Goal: Task Accomplishment & Management: Manage account settings

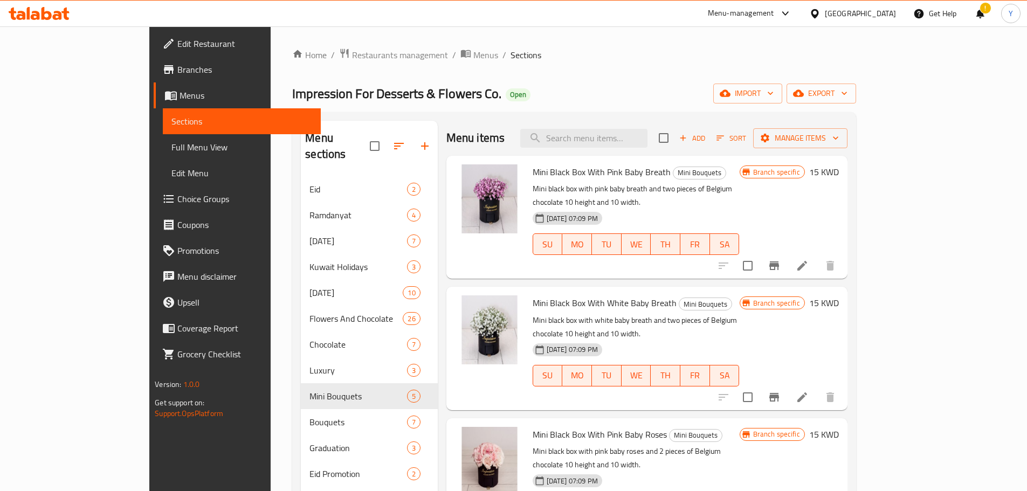
click at [352, 51] on span "Restaurants management" at bounding box center [400, 55] width 96 height 13
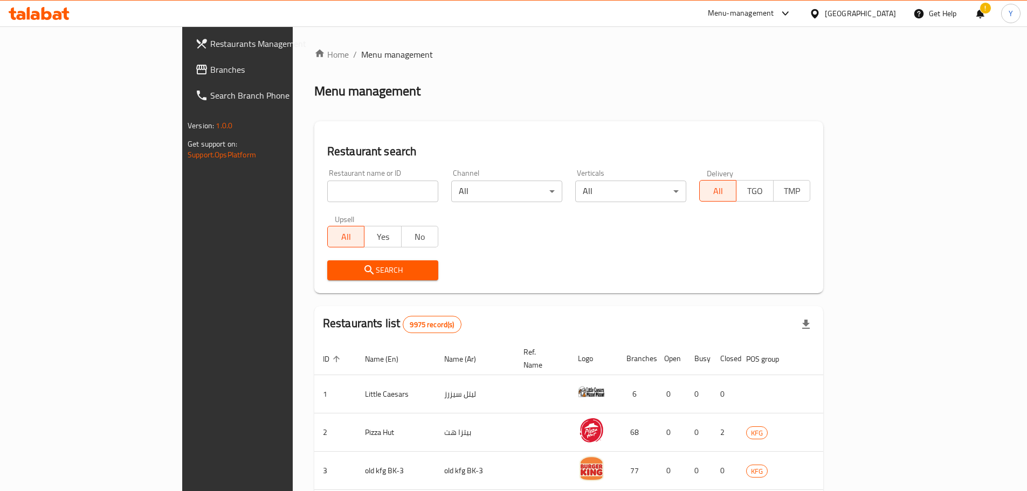
click at [327, 196] on input "search" at bounding box center [382, 192] width 111 height 22
type input "madame"
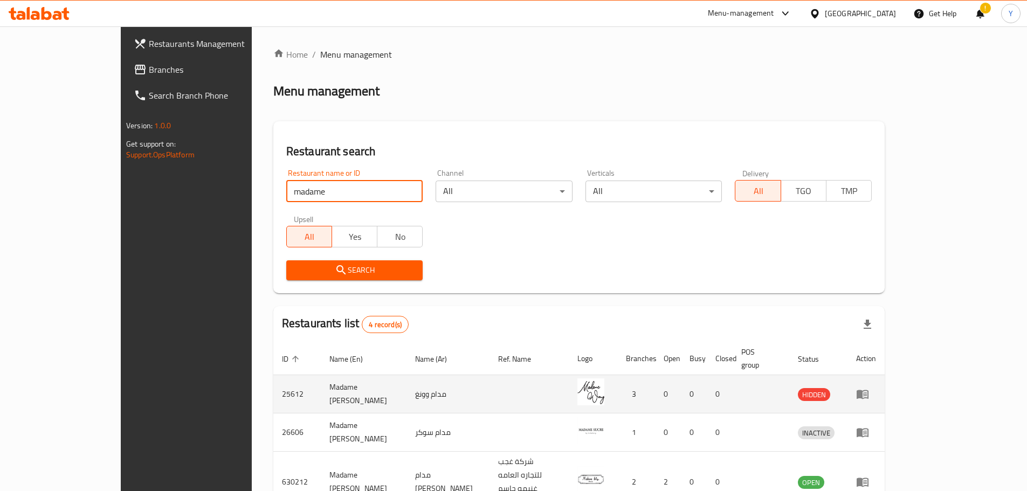
scroll to position [77, 0]
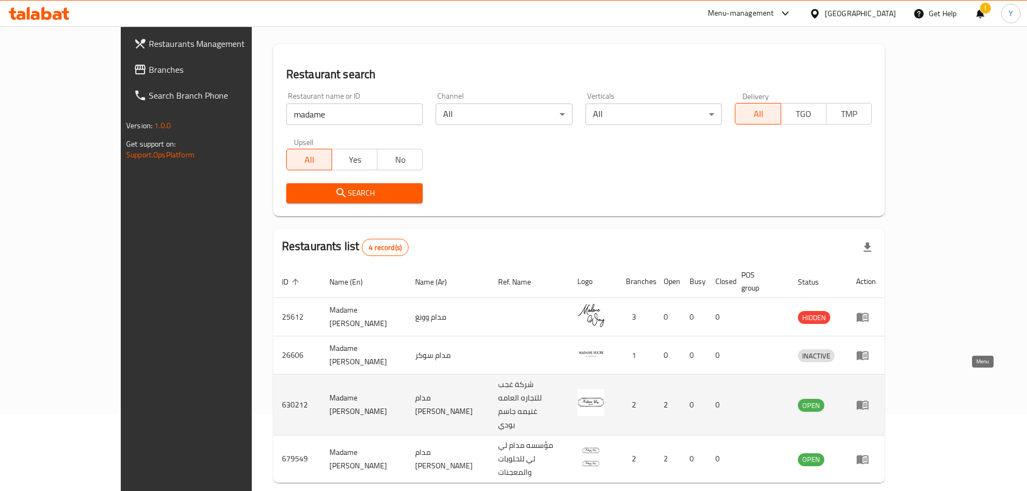
click at [869, 401] on icon "enhanced table" at bounding box center [863, 405] width 12 height 9
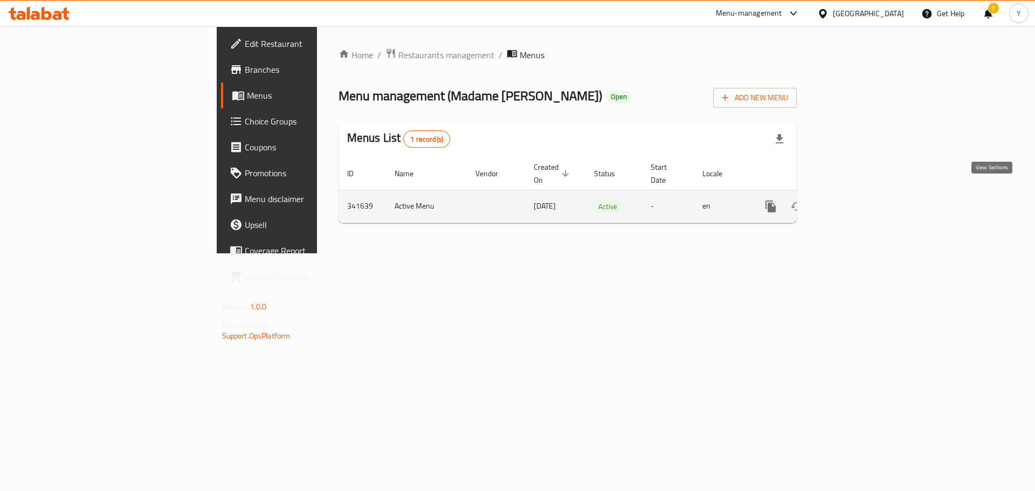
click at [854, 202] on icon "enhanced table" at bounding box center [849, 207] width 10 height 10
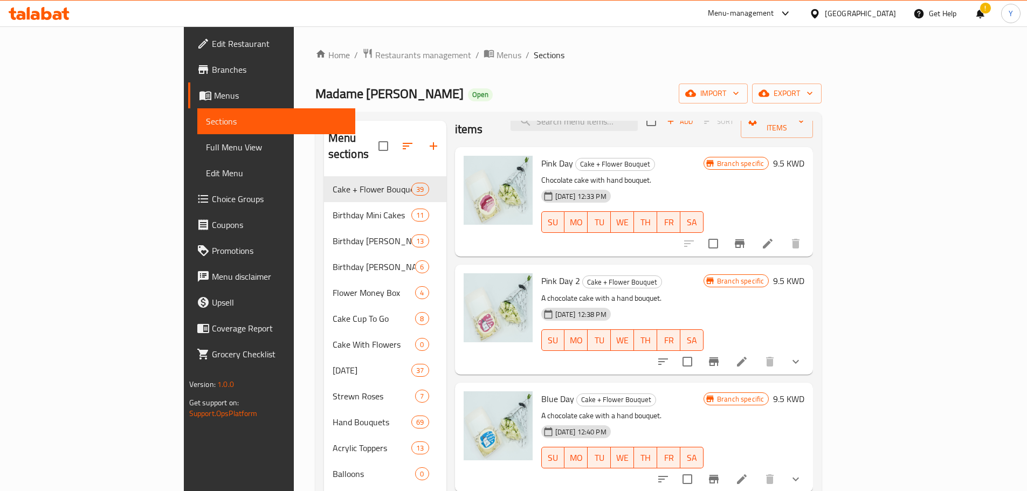
scroll to position [26, 0]
click at [814, 358] on div "Menu items Add Sort Manage items Pink Day Cake + Flower Bouquet Chocolate cake …" at bounding box center [629, 500] width 367 height 759
click at [799, 359] on icon "show more" at bounding box center [796, 361] width 6 height 4
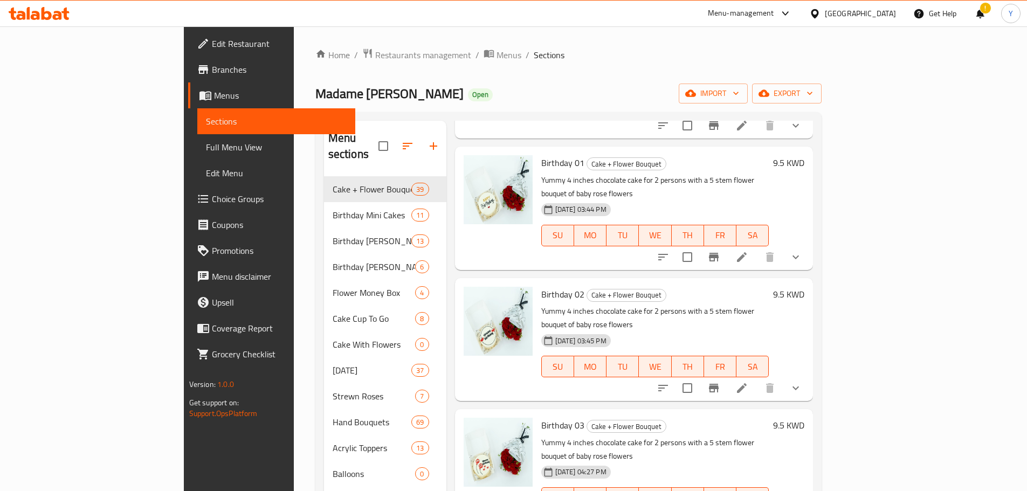
scroll to position [616, 0]
click at [802, 250] on icon "show more" at bounding box center [795, 256] width 13 height 13
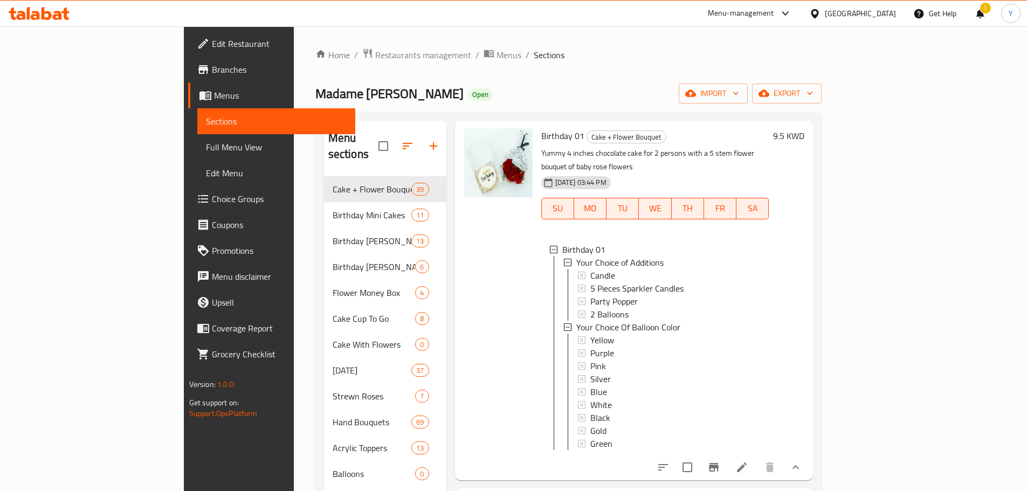
scroll to position [643, 0]
